Goal: Navigation & Orientation: Find specific page/section

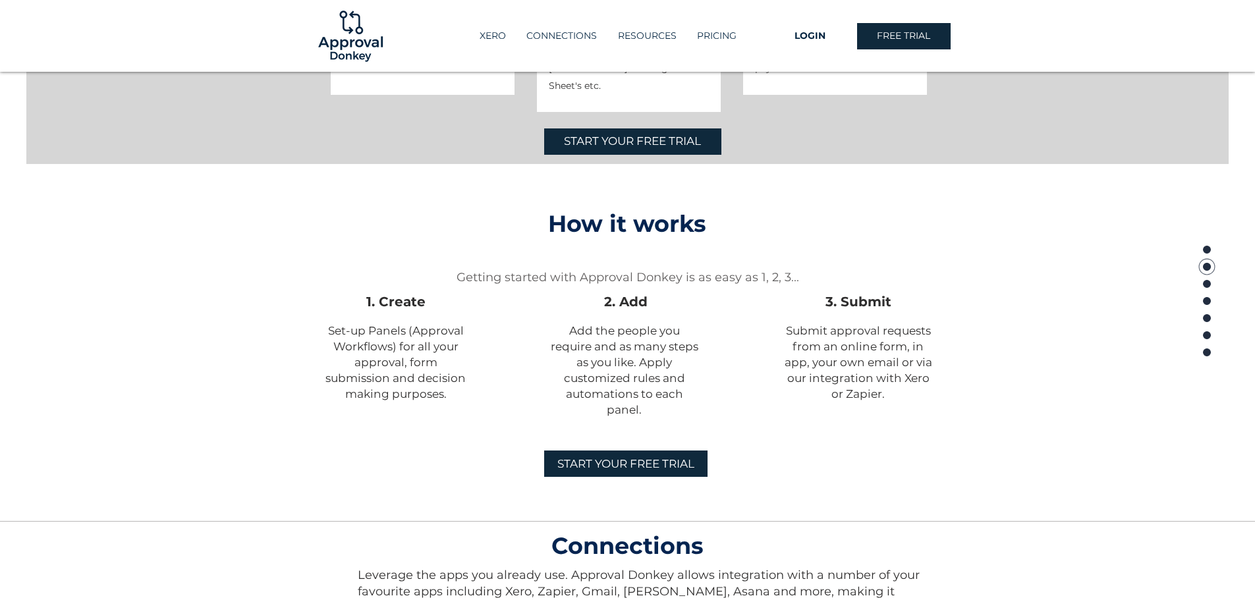
scroll to position [791, 0]
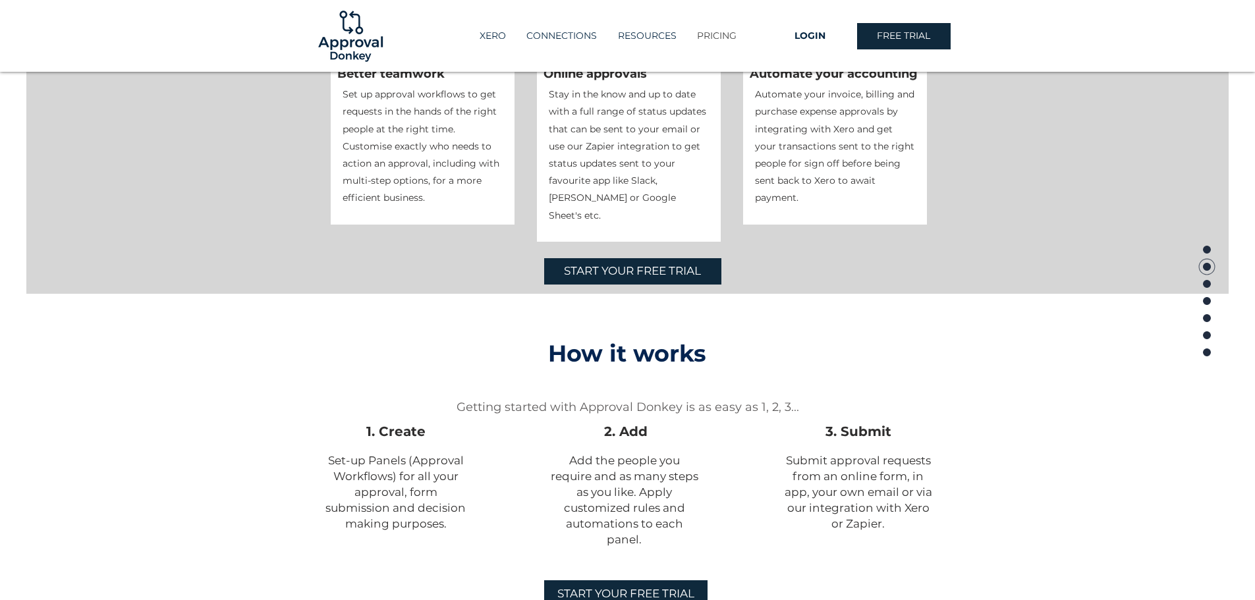
click at [714, 30] on p "PRICING" at bounding box center [716, 36] width 53 height 22
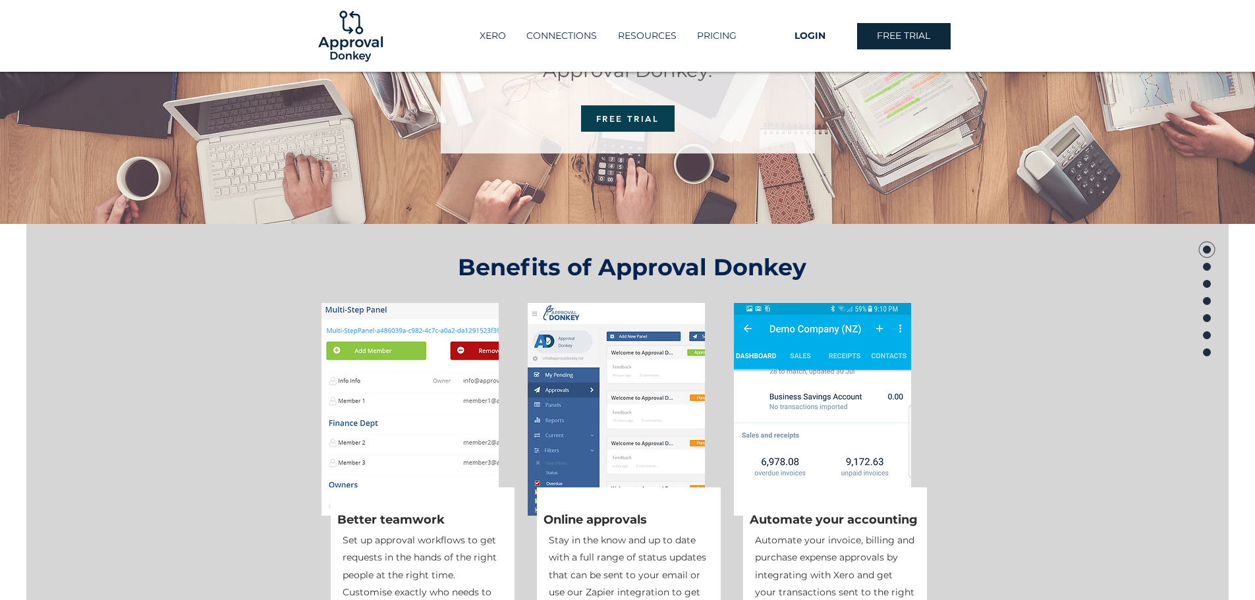
scroll to position [0, 0]
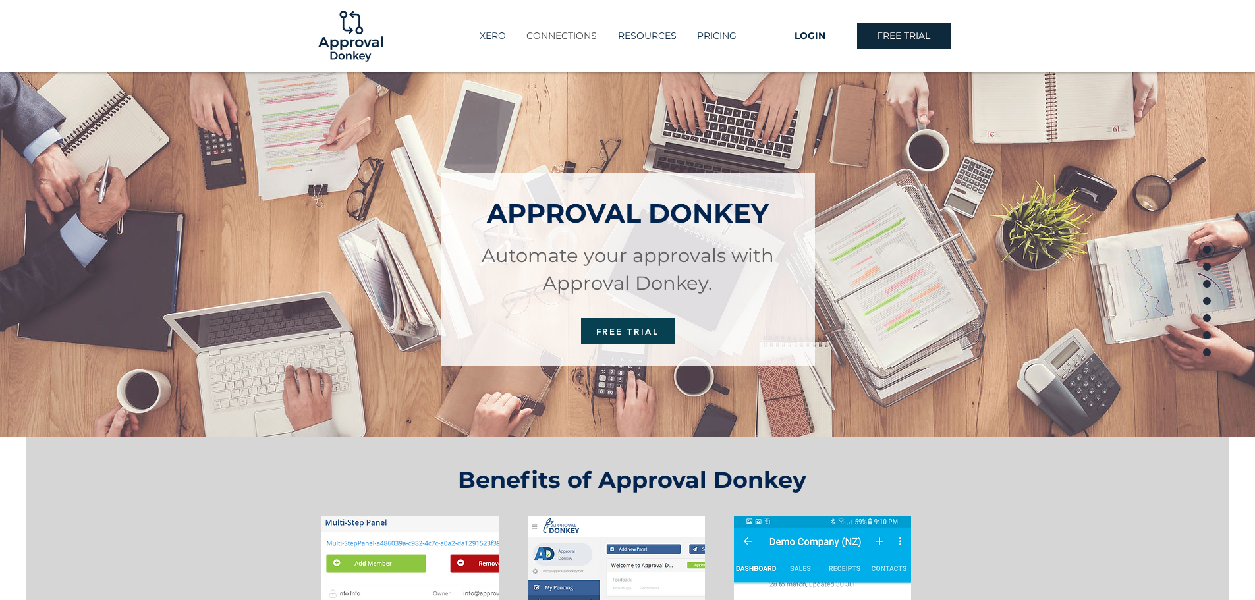
click at [563, 34] on p "CONNECTIONS" at bounding box center [562, 36] width 84 height 22
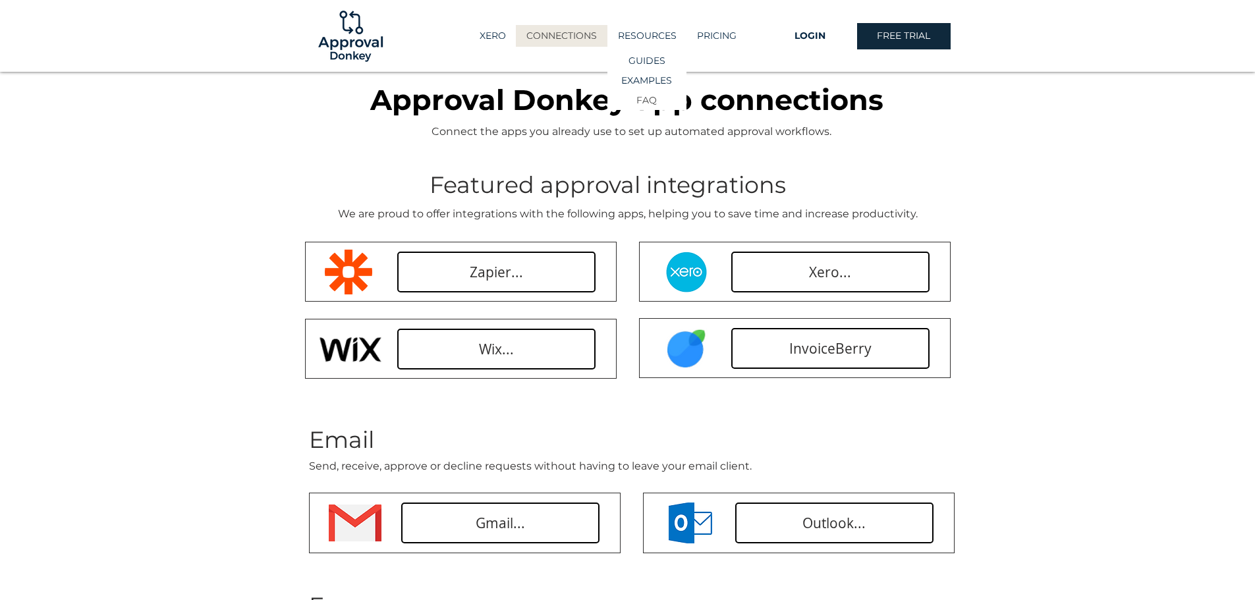
click at [647, 99] on p "FAQ" at bounding box center [647, 100] width 30 height 19
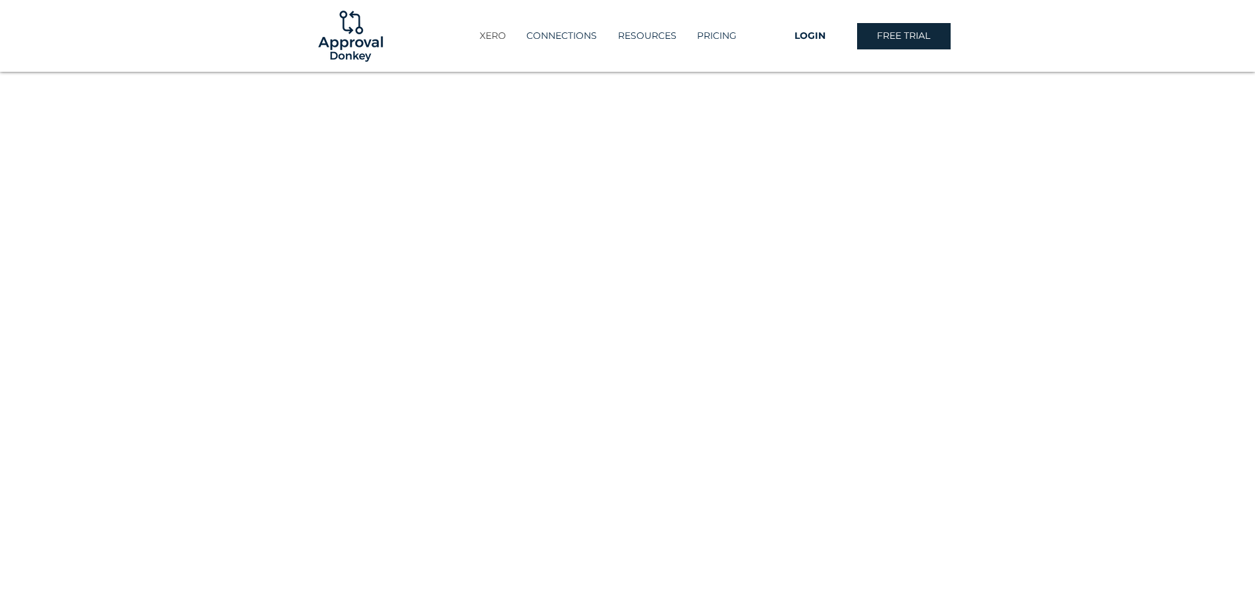
click at [491, 38] on p "XERO" at bounding box center [493, 36] width 40 height 22
